Goal: Find specific page/section: Find specific page/section

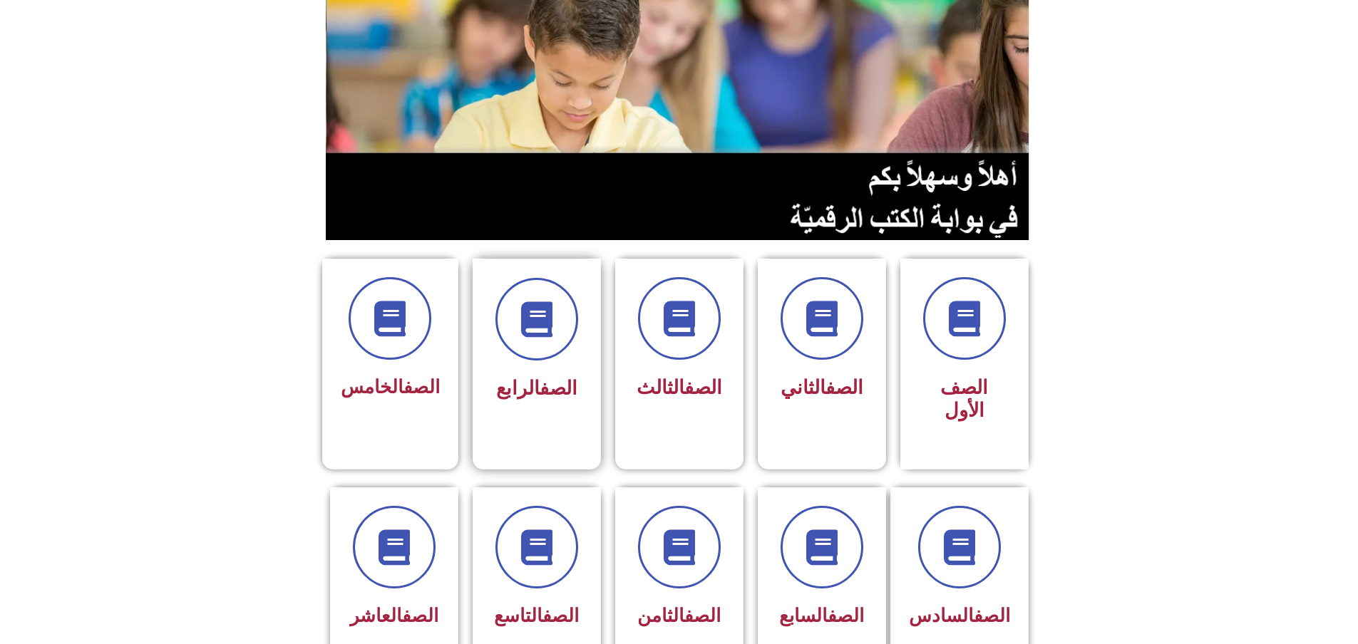
scroll to position [143, 0]
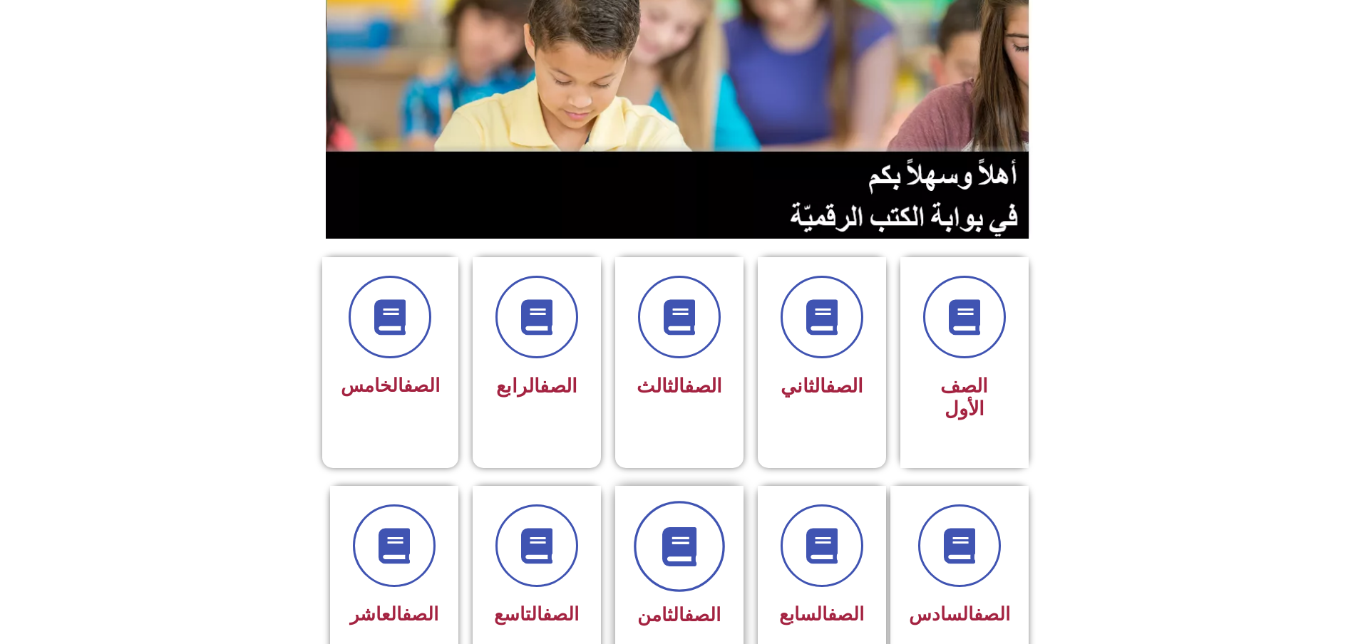
click at [649, 515] on span at bounding box center [679, 546] width 91 height 91
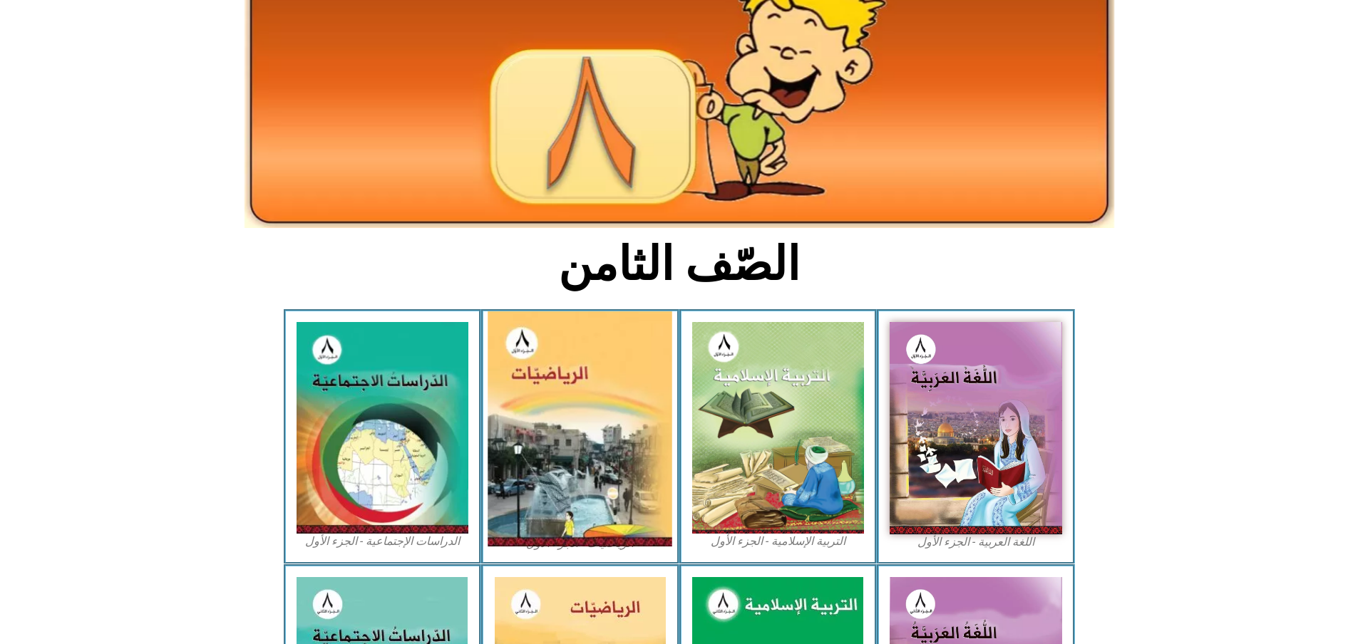
scroll to position [143, 0]
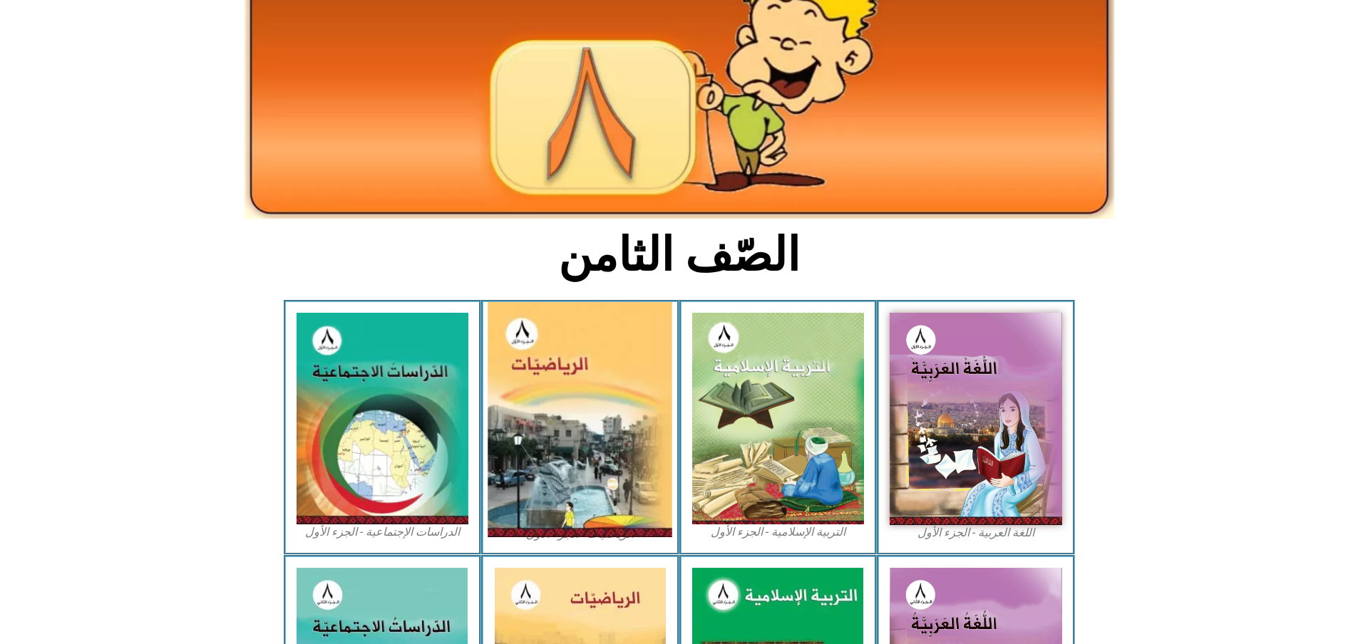
click at [611, 418] on img at bounding box center [580, 419] width 185 height 235
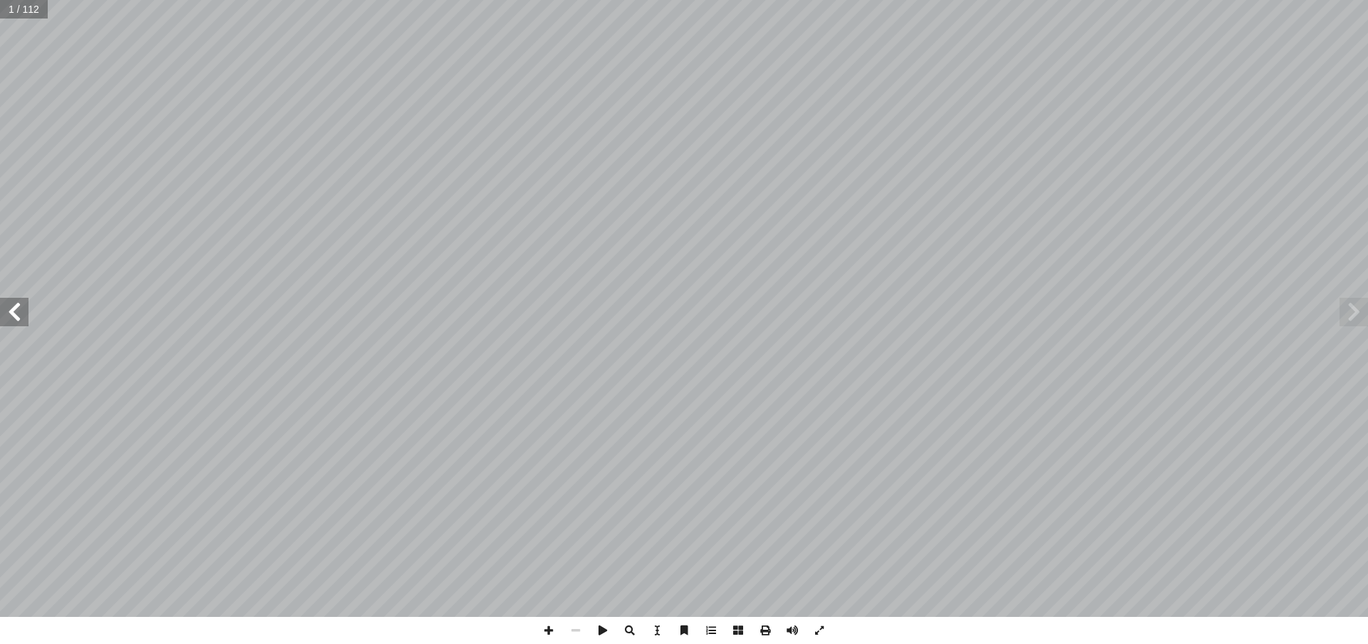
click at [9, 313] on span at bounding box center [14, 312] width 29 height 29
